Goal: Information Seeking & Learning: Learn about a topic

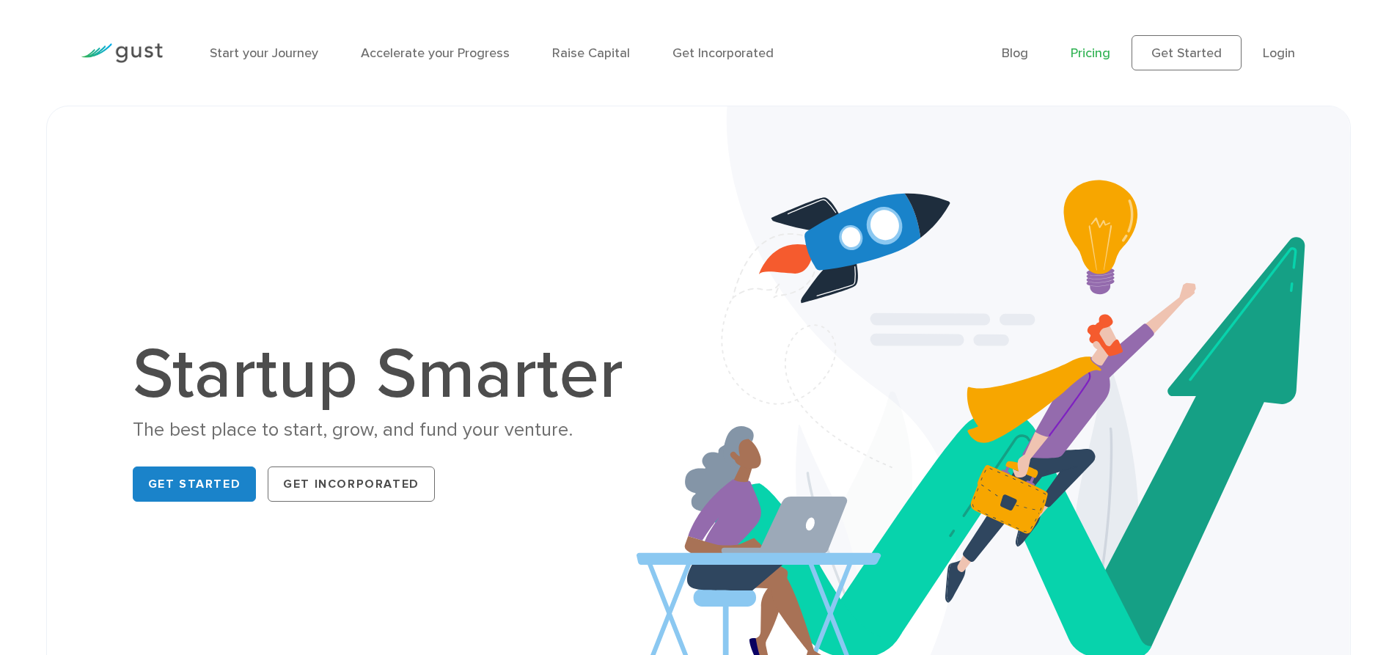
click at [1097, 59] on link "Pricing" at bounding box center [1091, 52] width 40 height 15
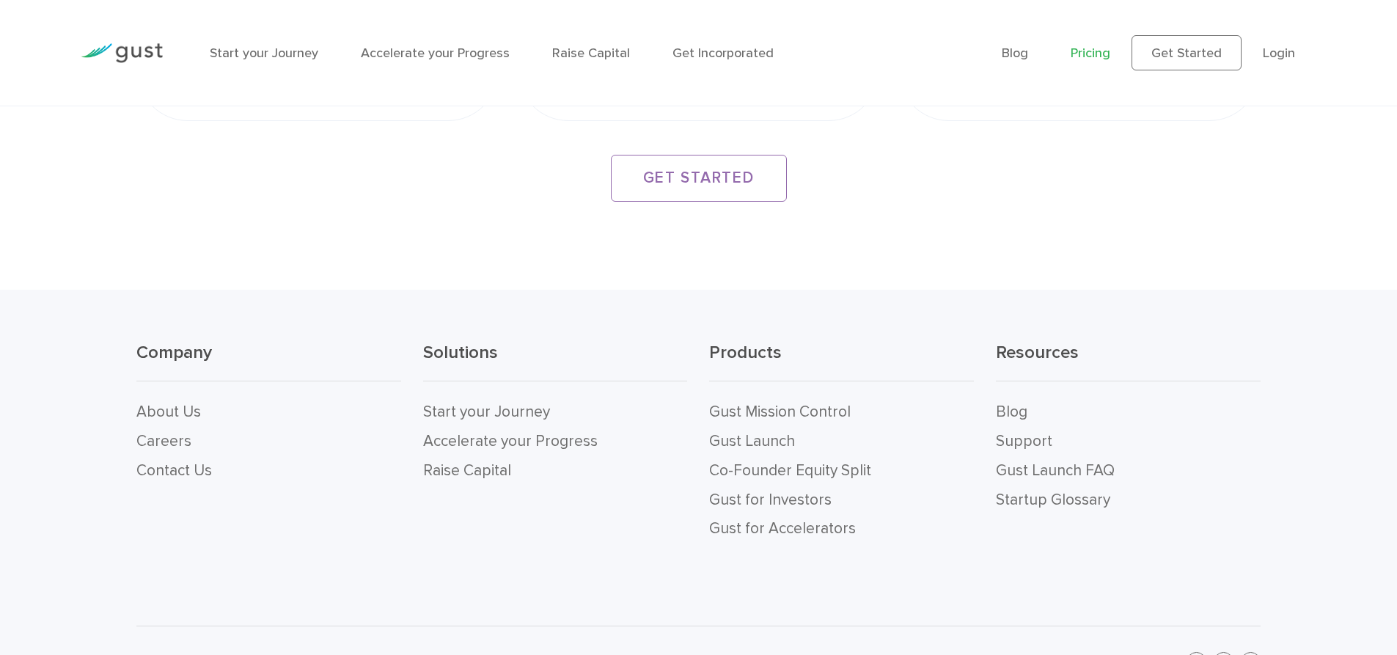
scroll to position [2899, 0]
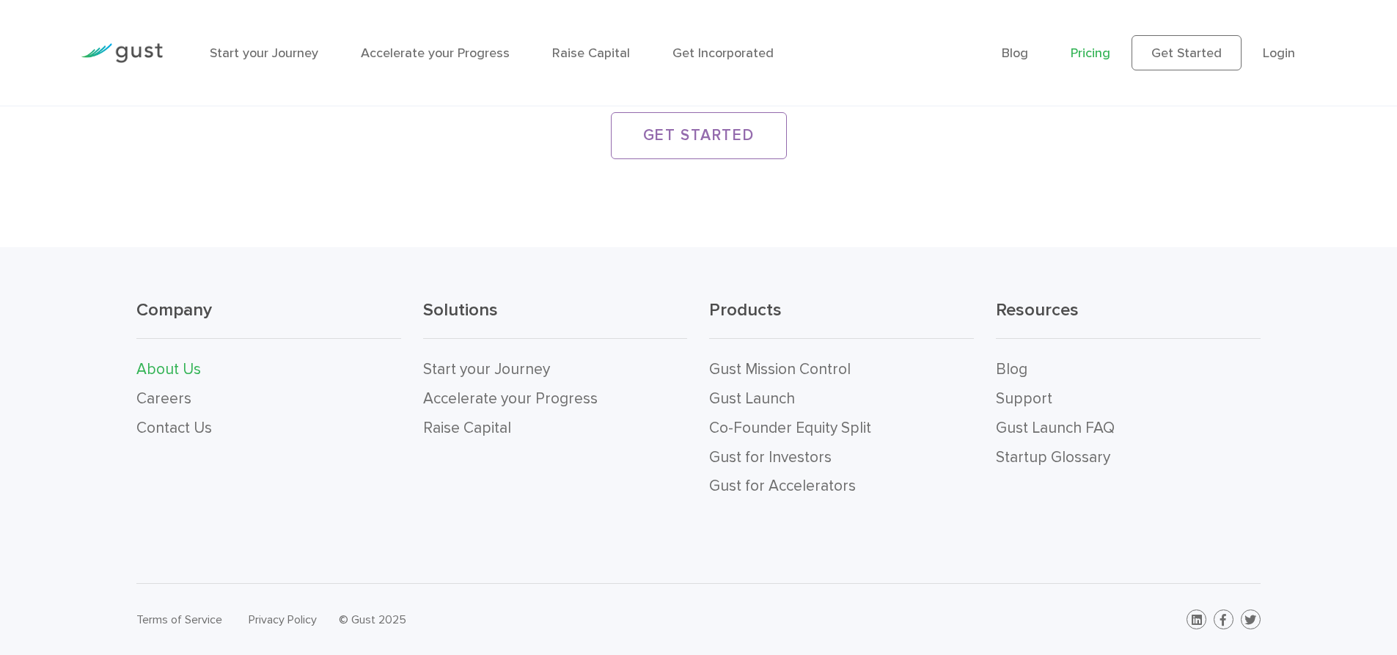
click at [155, 375] on link "About Us" at bounding box center [168, 369] width 65 height 18
